Goal: Navigation & Orientation: Find specific page/section

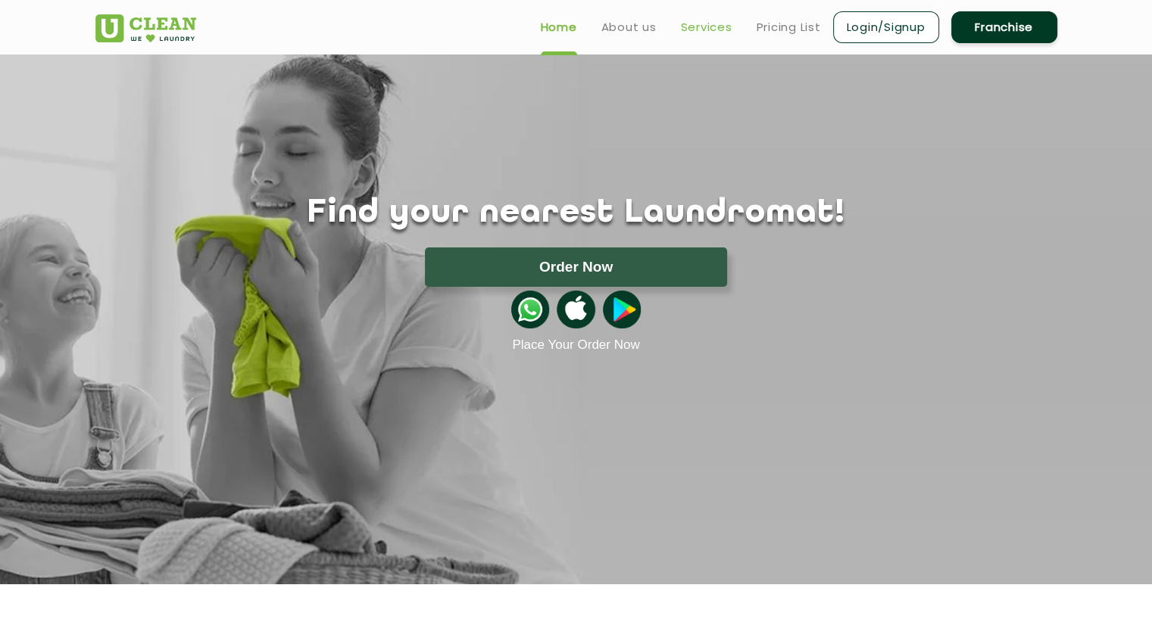
click at [690, 27] on link "Services" at bounding box center [706, 27] width 51 height 18
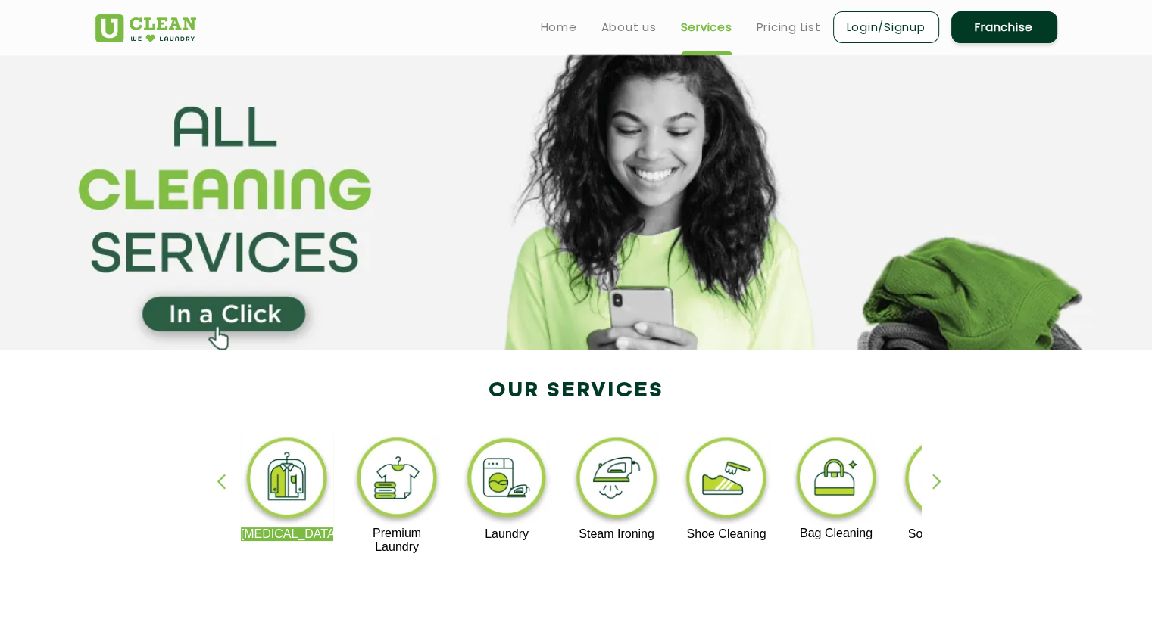
click at [934, 482] on div "button" at bounding box center [943, 495] width 23 height 42
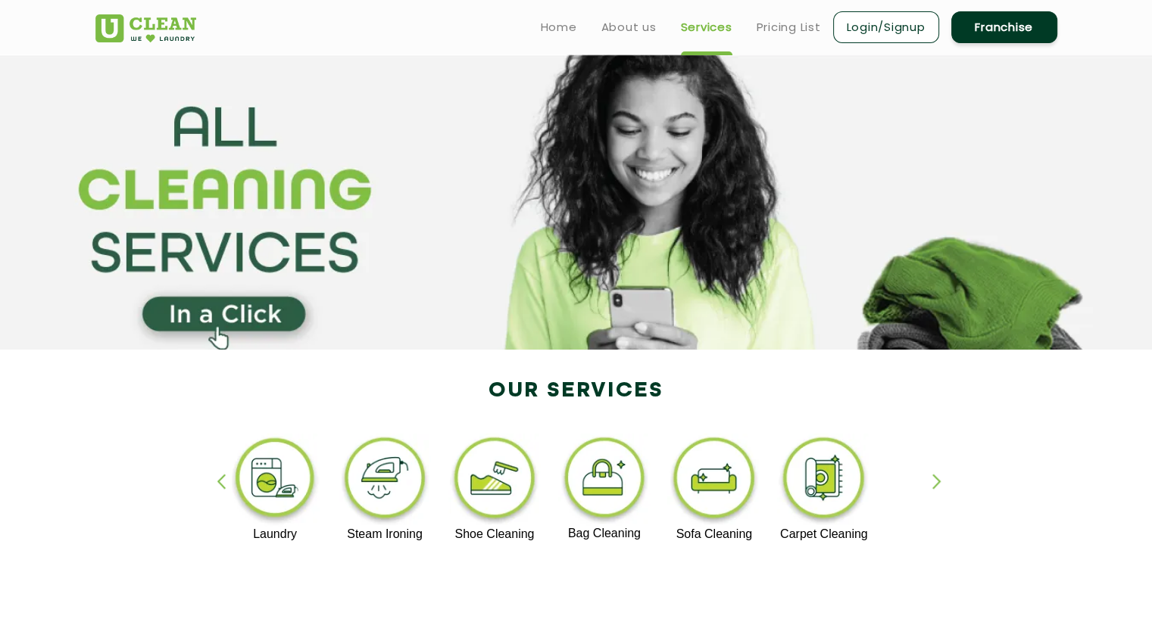
click at [225, 485] on div "button" at bounding box center [228, 495] width 23 height 42
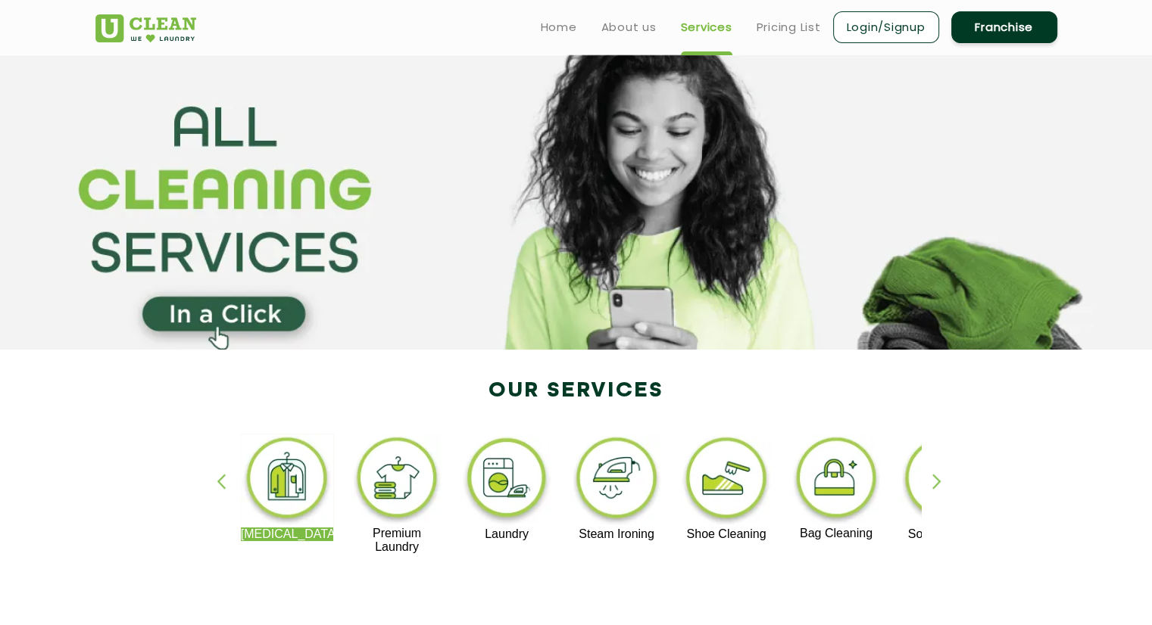
click at [404, 473] on img at bounding box center [397, 480] width 93 height 93
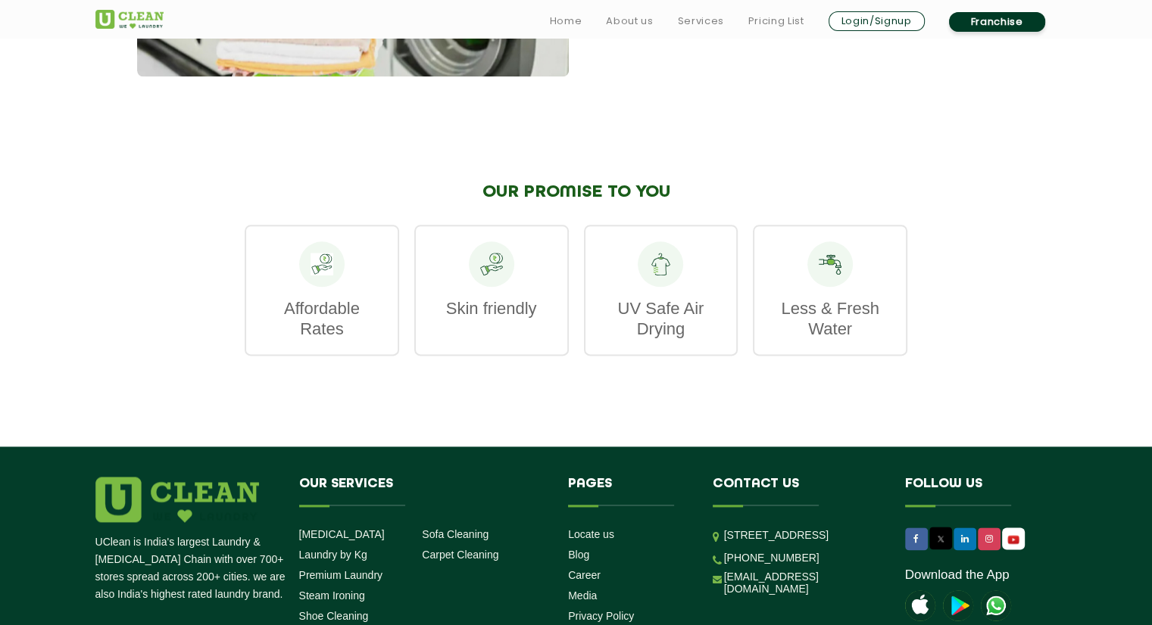
scroll to position [1817, 0]
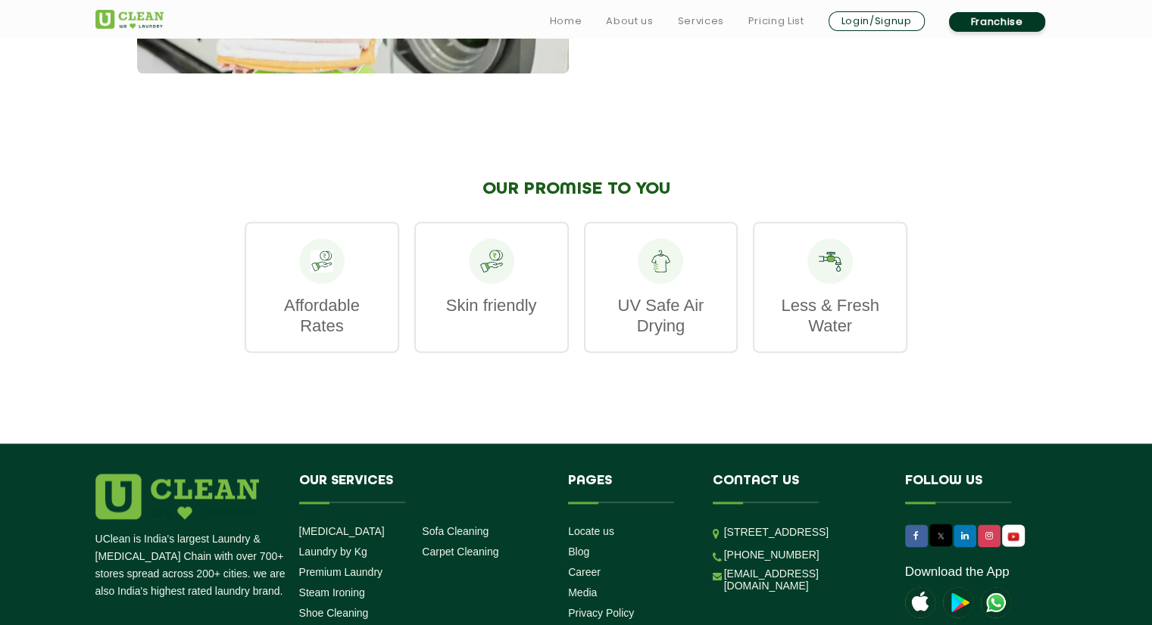
click at [733, 276] on div "UV Safe Air Drying" at bounding box center [661, 287] width 154 height 131
